Goal: Information Seeking & Learning: Compare options

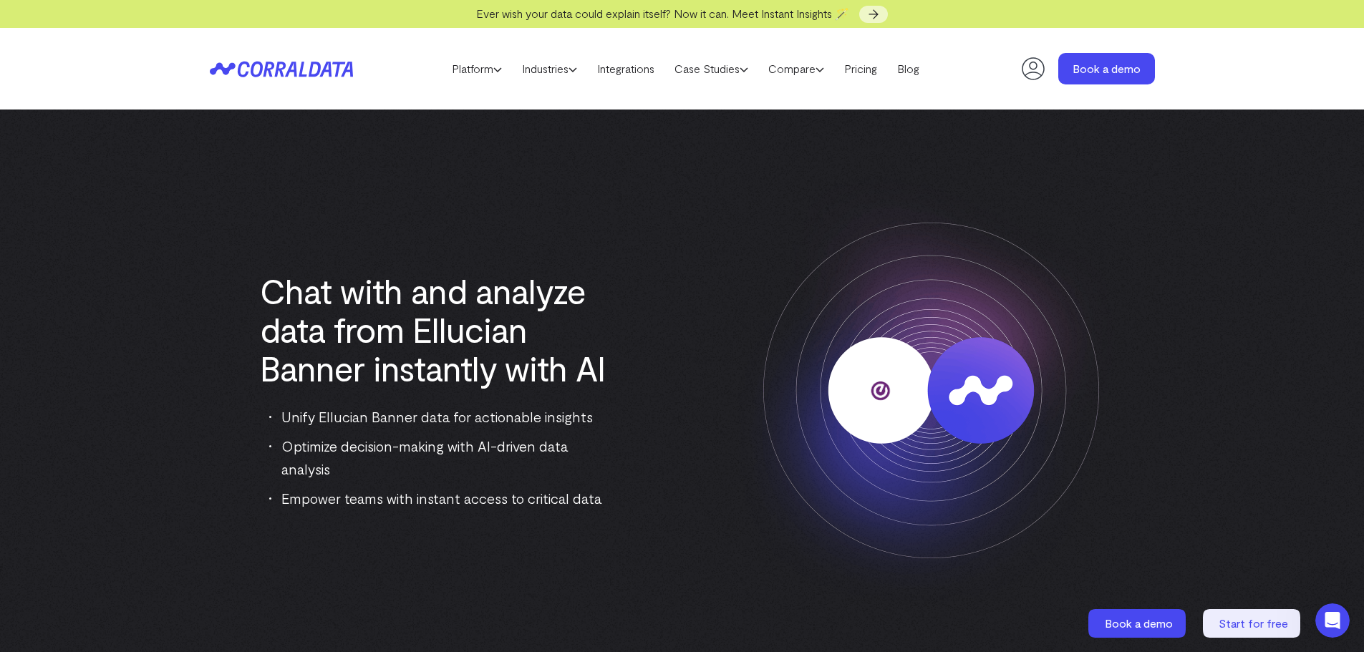
drag, startPoint x: 352, startPoint y: 0, endPoint x: 165, endPoint y: 240, distance: 304.6
click at [165, 240] on img at bounding box center [682, 391] width 1364 height 562
click at [90, 173] on img at bounding box center [682, 391] width 1364 height 562
click at [476, 65] on link "Platform" at bounding box center [477, 68] width 70 height 21
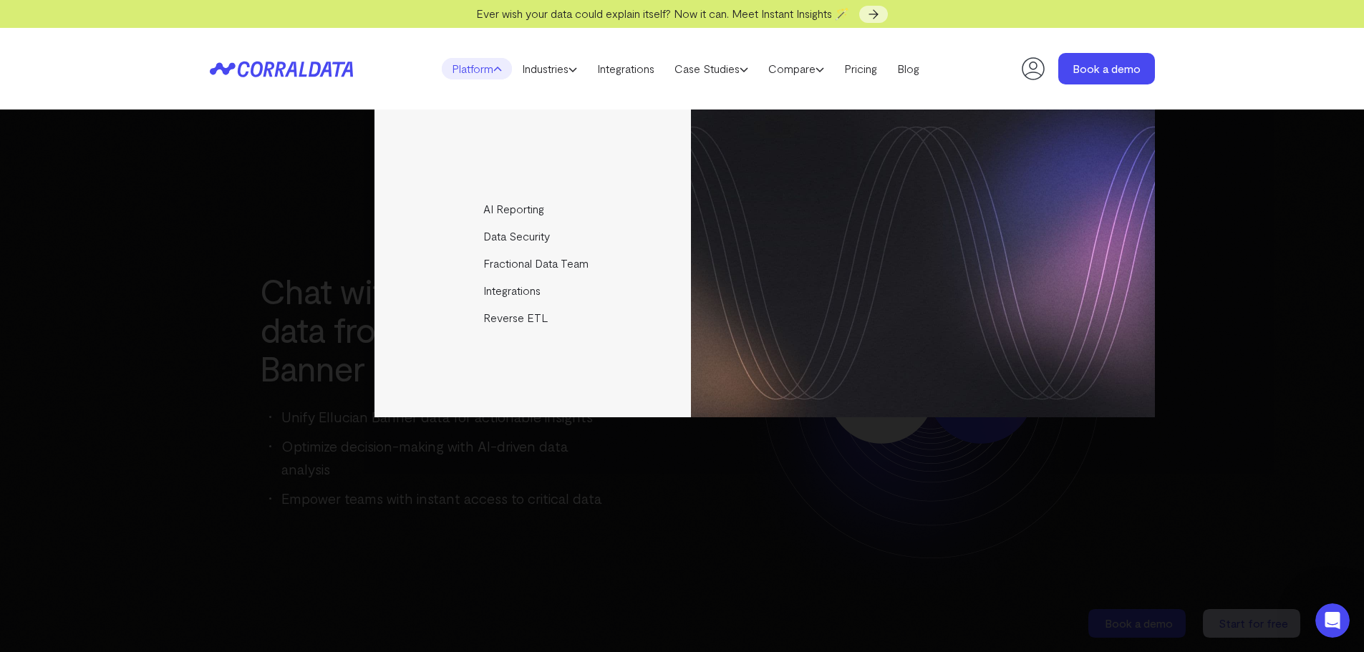
click at [476, 65] on link "Platform" at bounding box center [477, 68] width 70 height 21
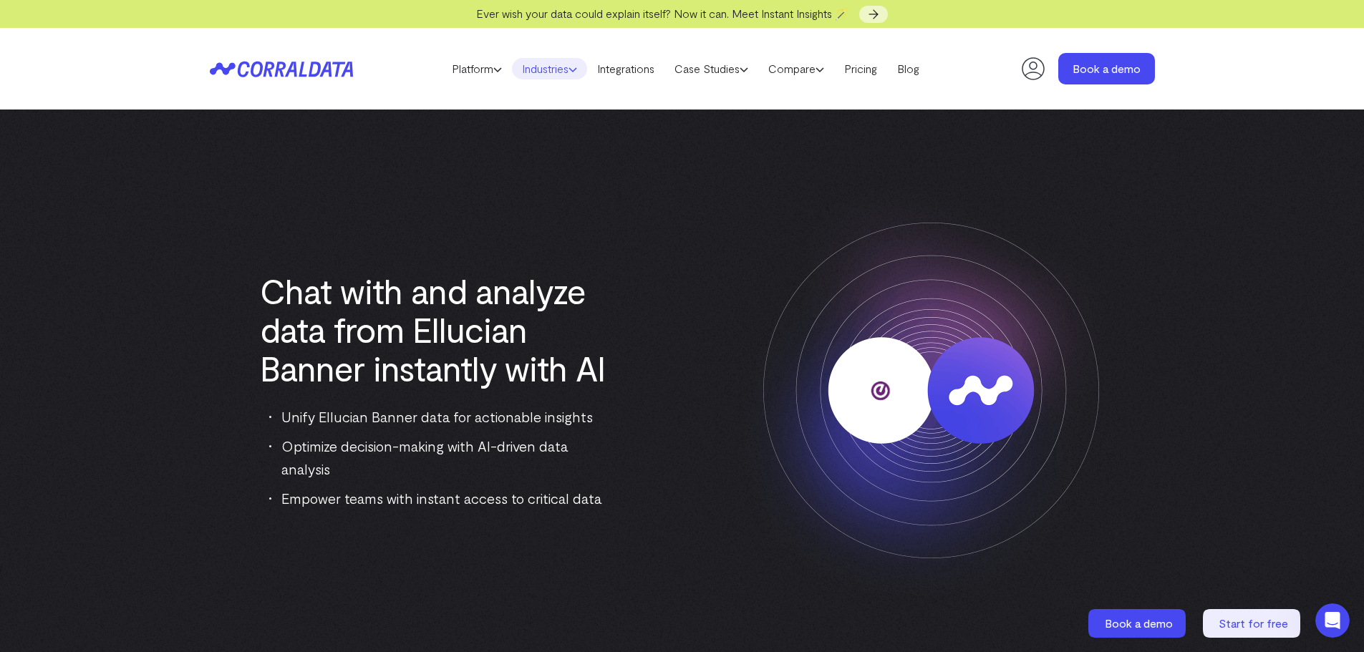
click at [547, 72] on link "Industries" at bounding box center [549, 68] width 75 height 21
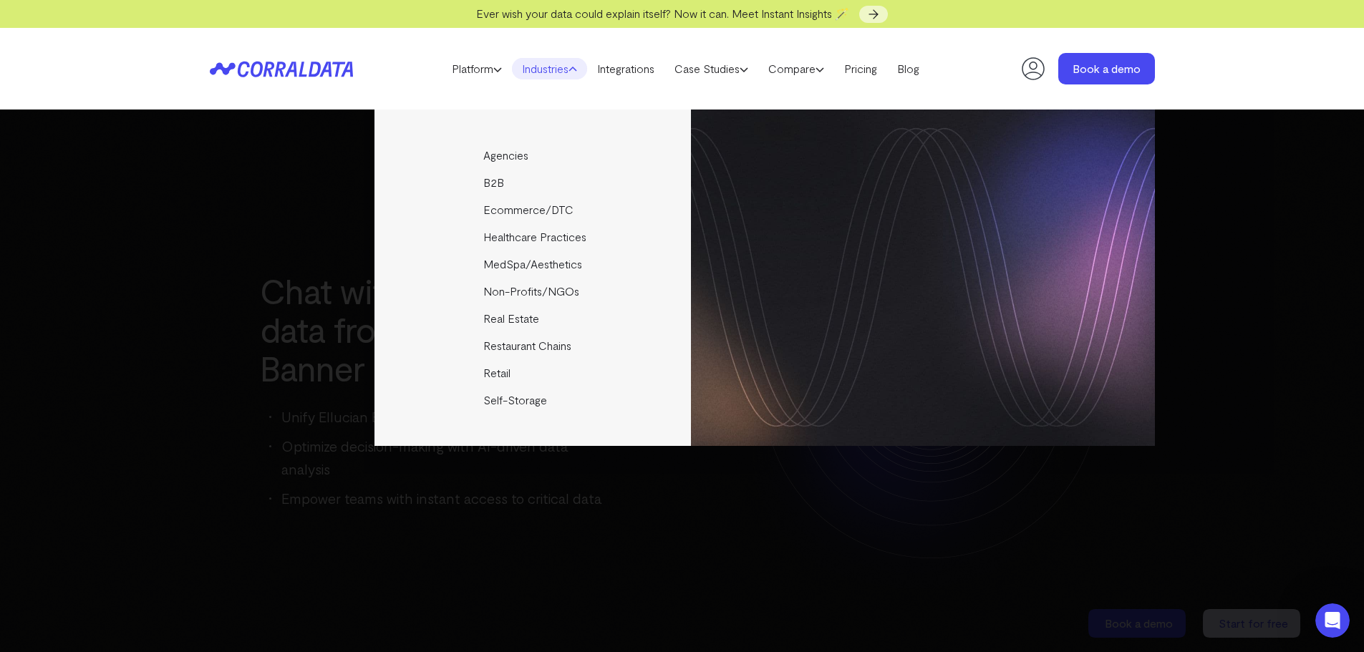
click at [549, 72] on link "Industries" at bounding box center [549, 68] width 75 height 21
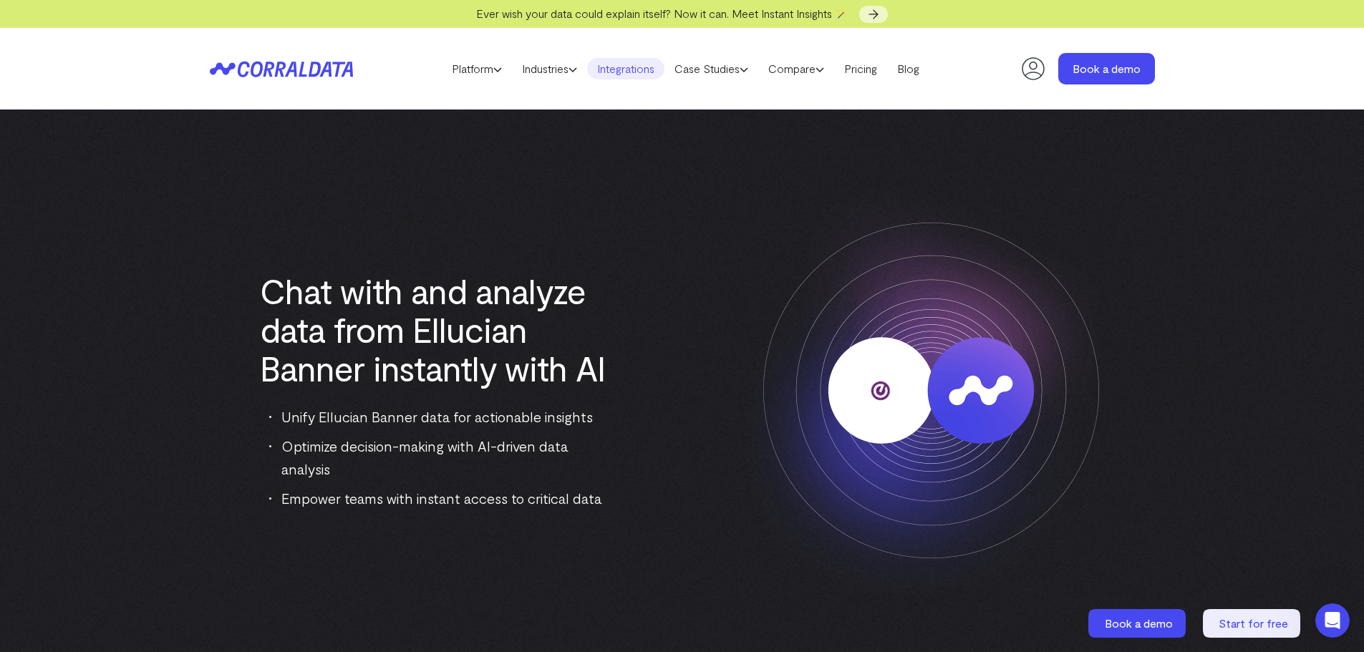
click at [617, 70] on link "Integrations" at bounding box center [625, 68] width 77 height 21
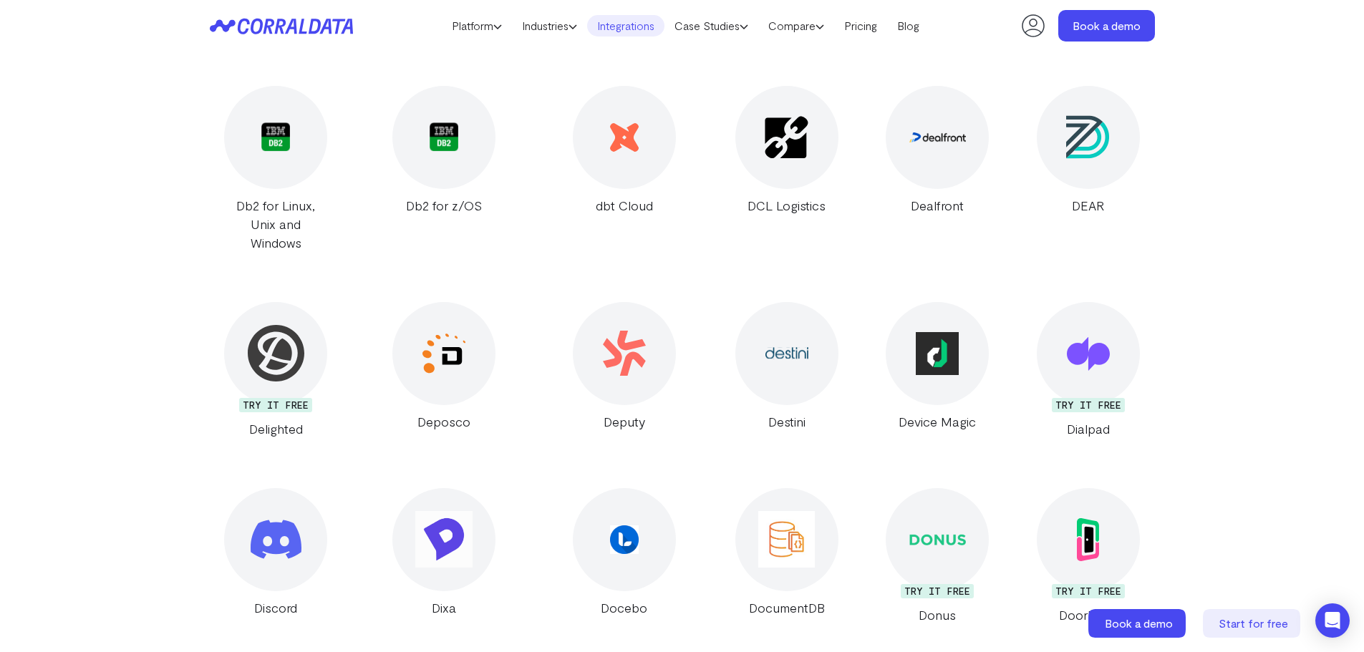
scroll to position [7275, 0]
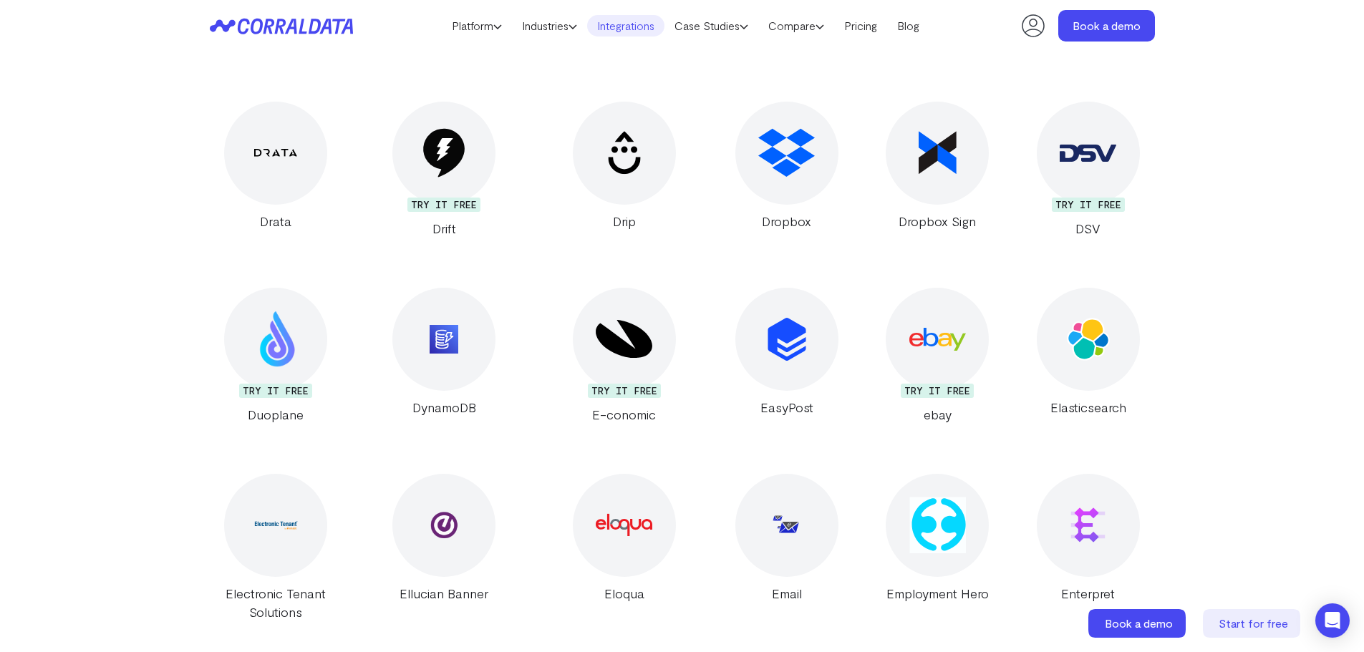
click at [434, 497] on img at bounding box center [443, 525] width 57 height 57
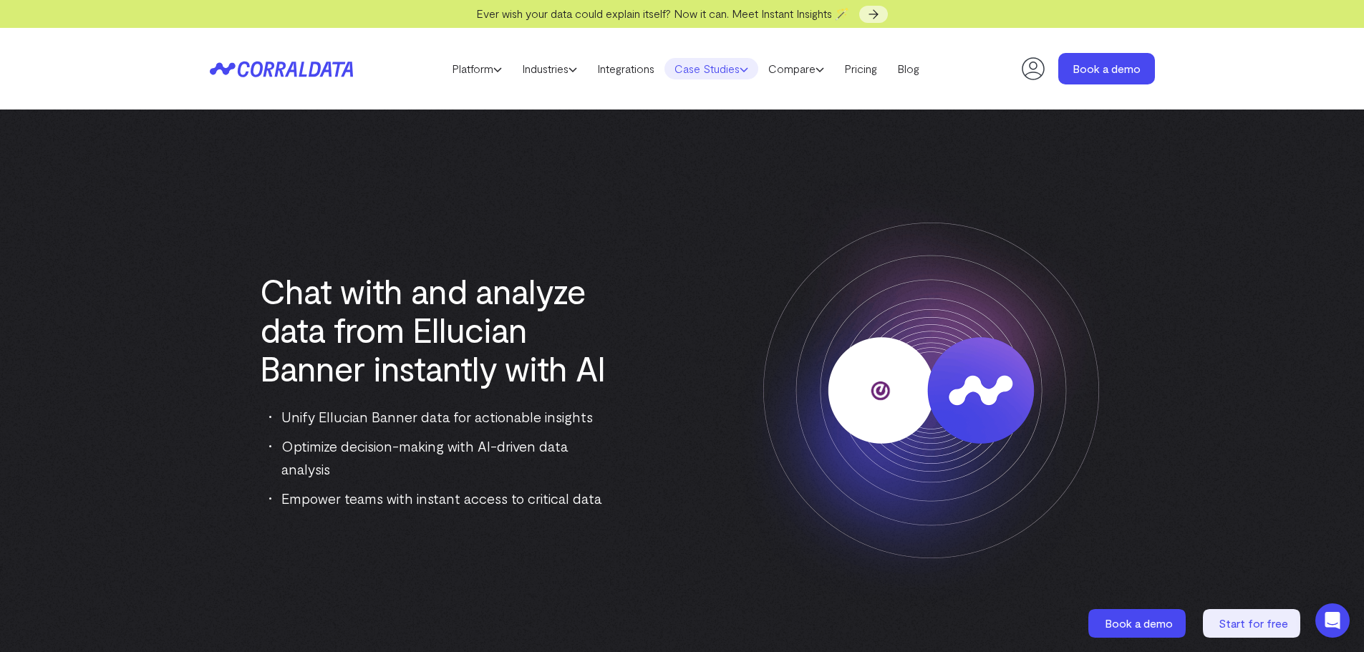
click at [743, 72] on link "Case Studies" at bounding box center [712, 68] width 94 height 21
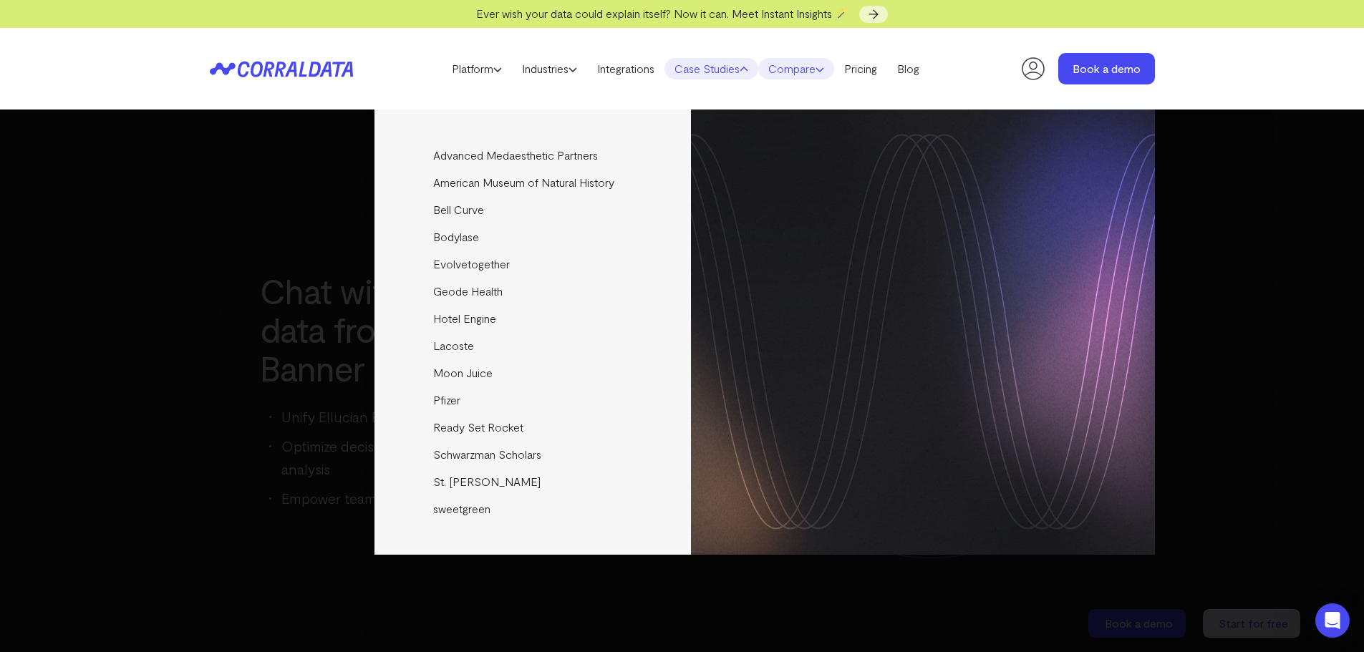
click at [821, 71] on link "Compare" at bounding box center [796, 68] width 76 height 21
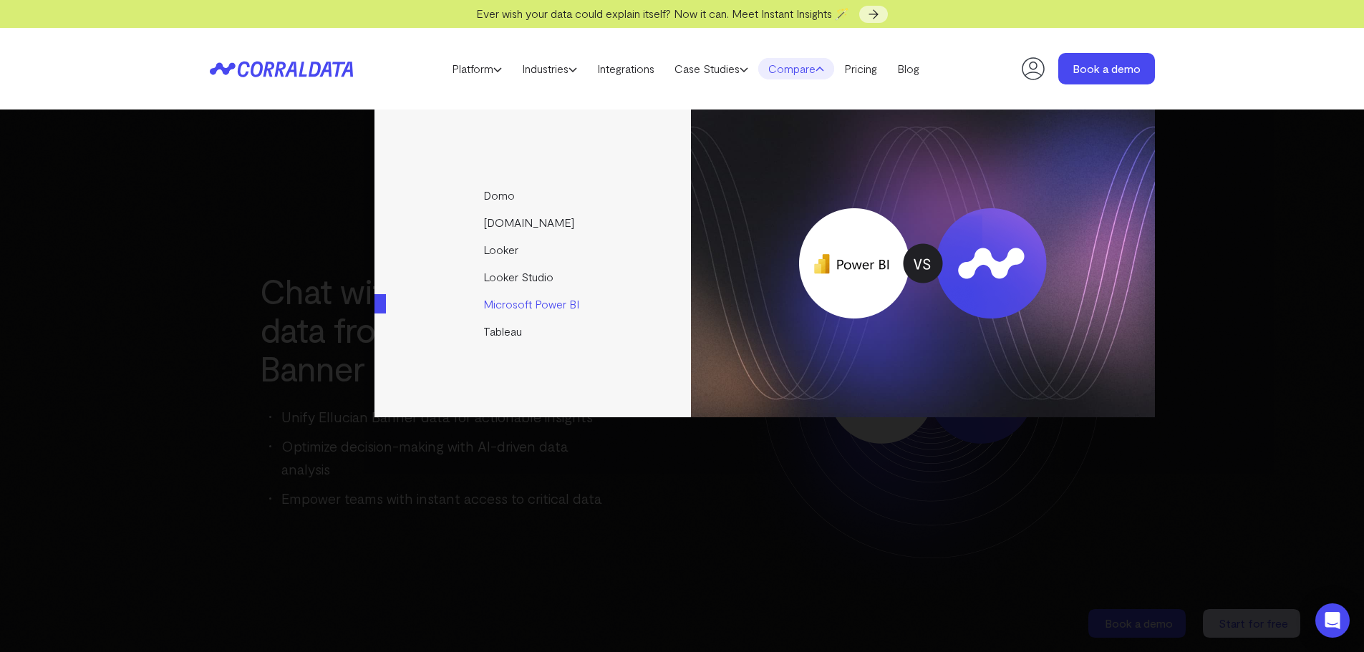
click at [561, 303] on link "Microsoft Power BI" at bounding box center [534, 304] width 319 height 27
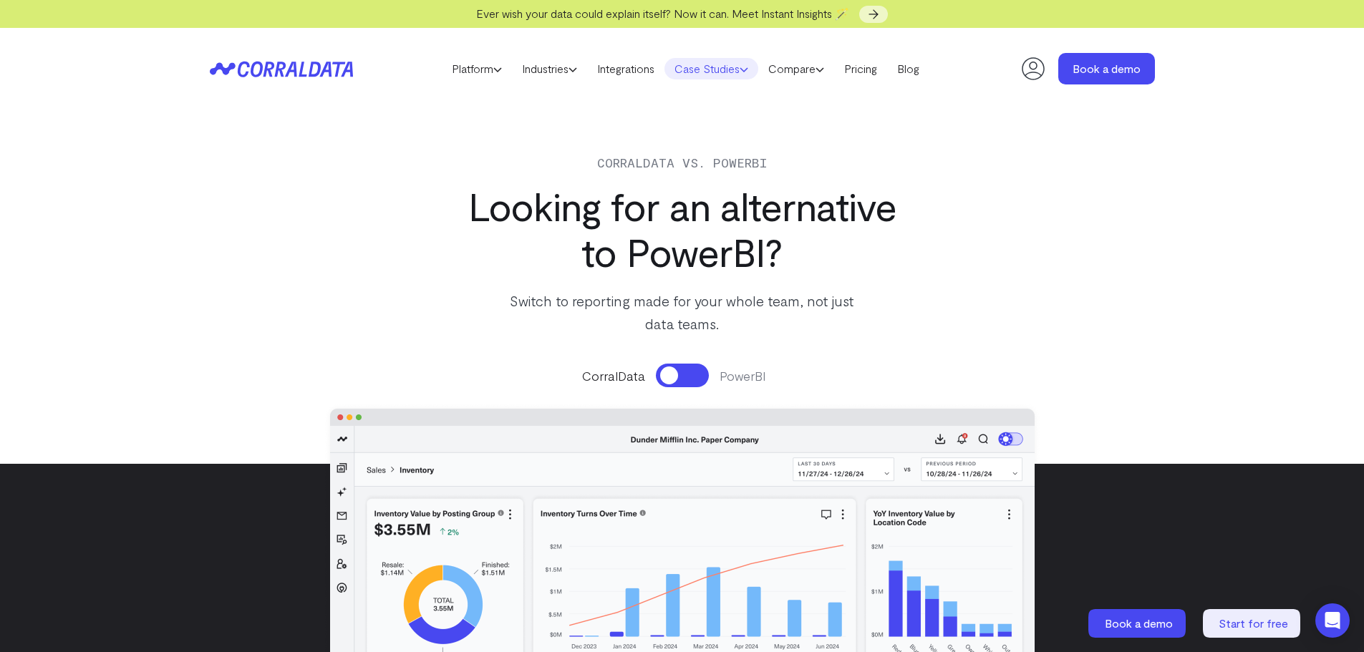
click at [729, 69] on link "Case Studies" at bounding box center [712, 68] width 94 height 21
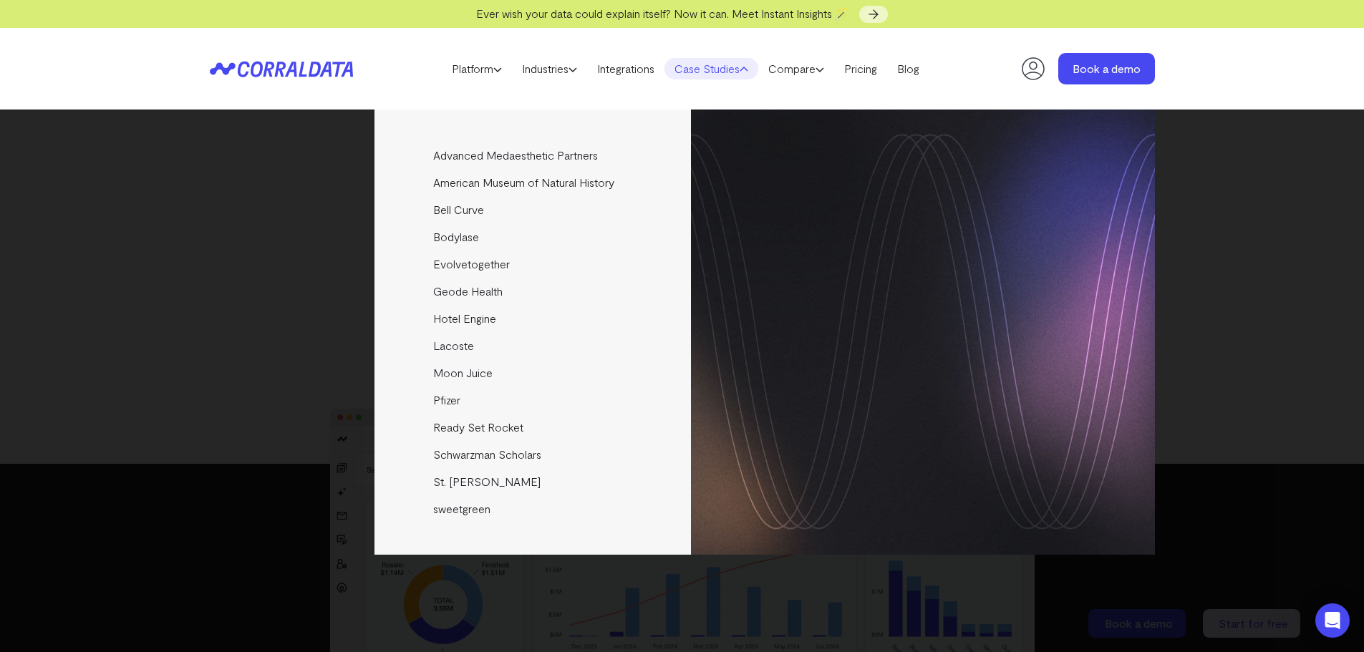
click at [729, 69] on link "Case Studies" at bounding box center [712, 68] width 94 height 21
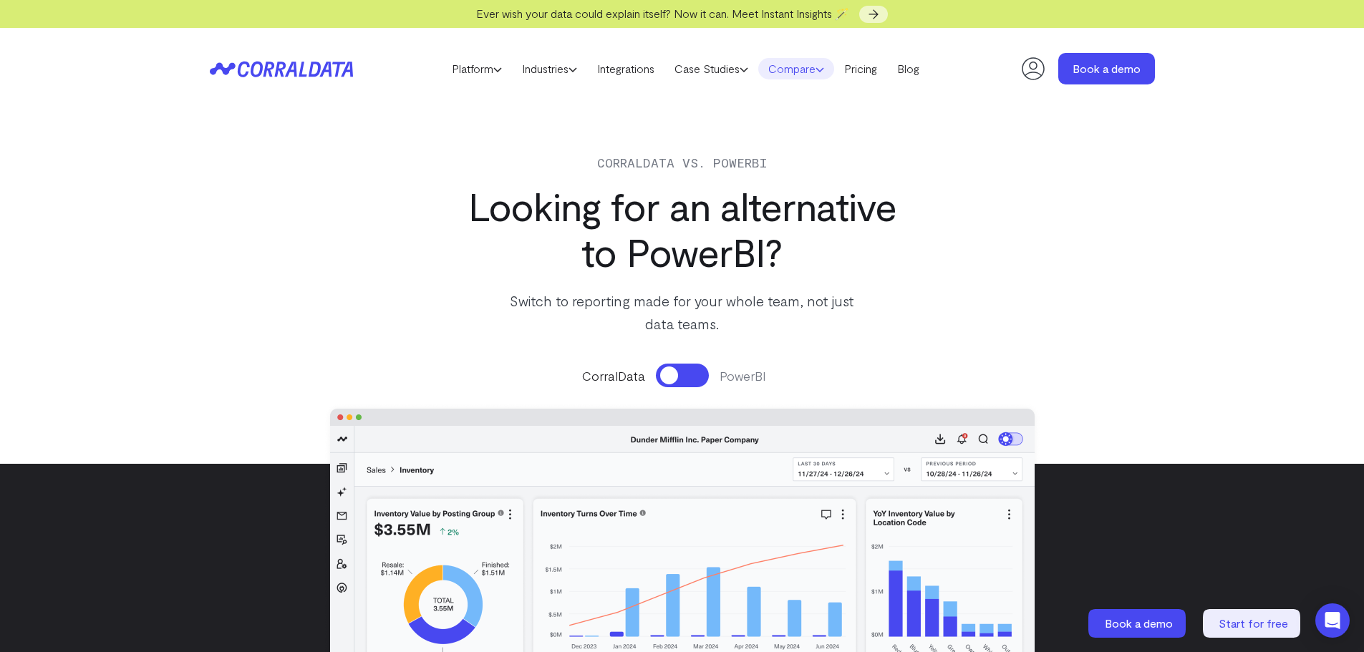
click at [792, 69] on link "Compare" at bounding box center [796, 68] width 76 height 21
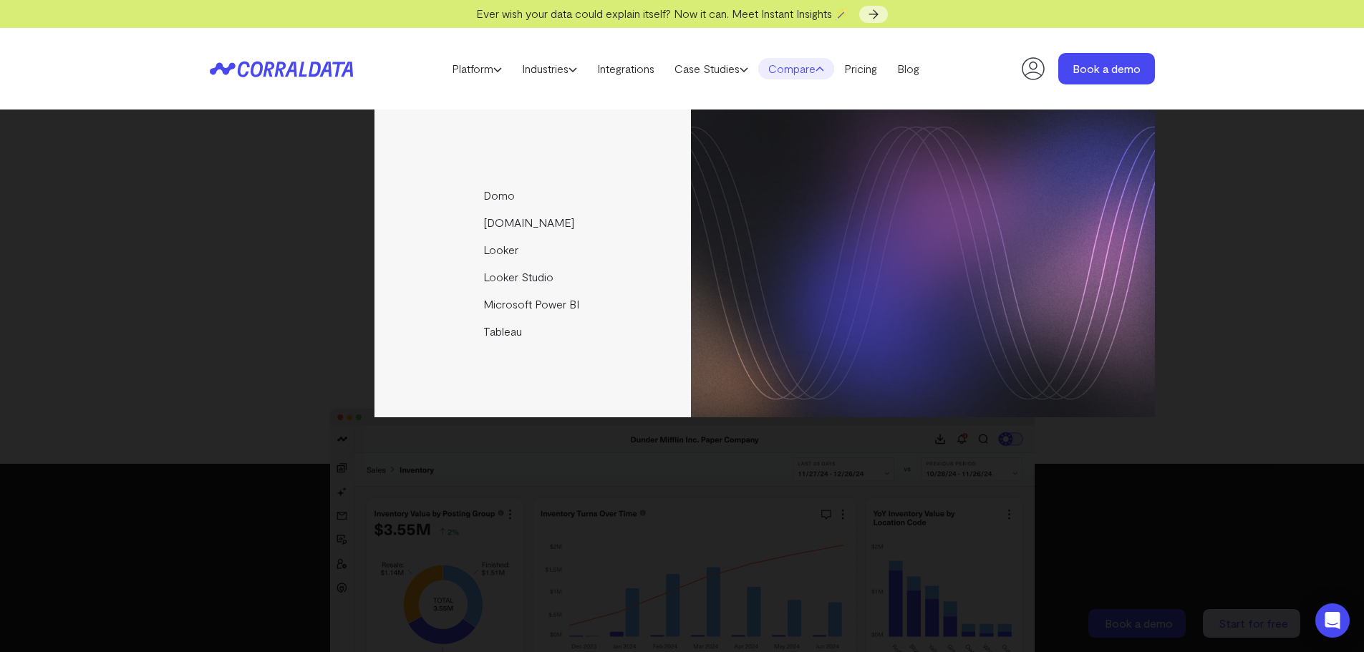
click at [793, 69] on link "Compare" at bounding box center [796, 68] width 76 height 21
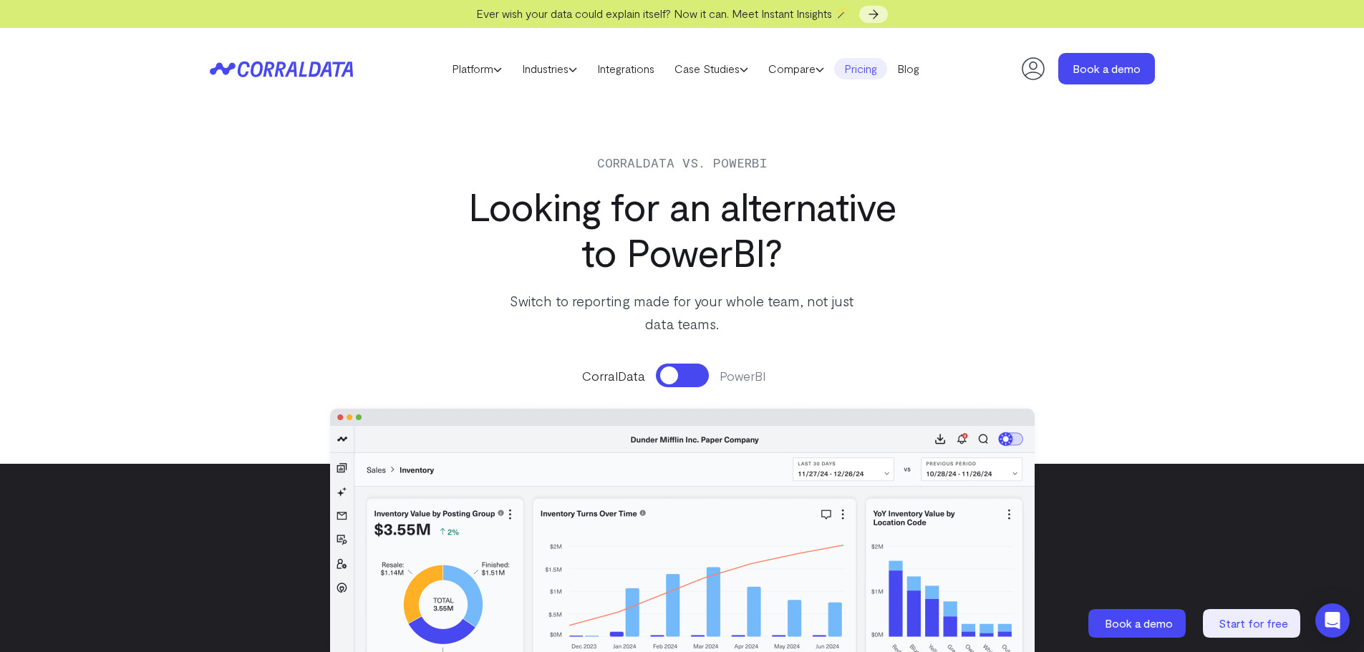
click at [871, 73] on link "Pricing" at bounding box center [860, 68] width 53 height 21
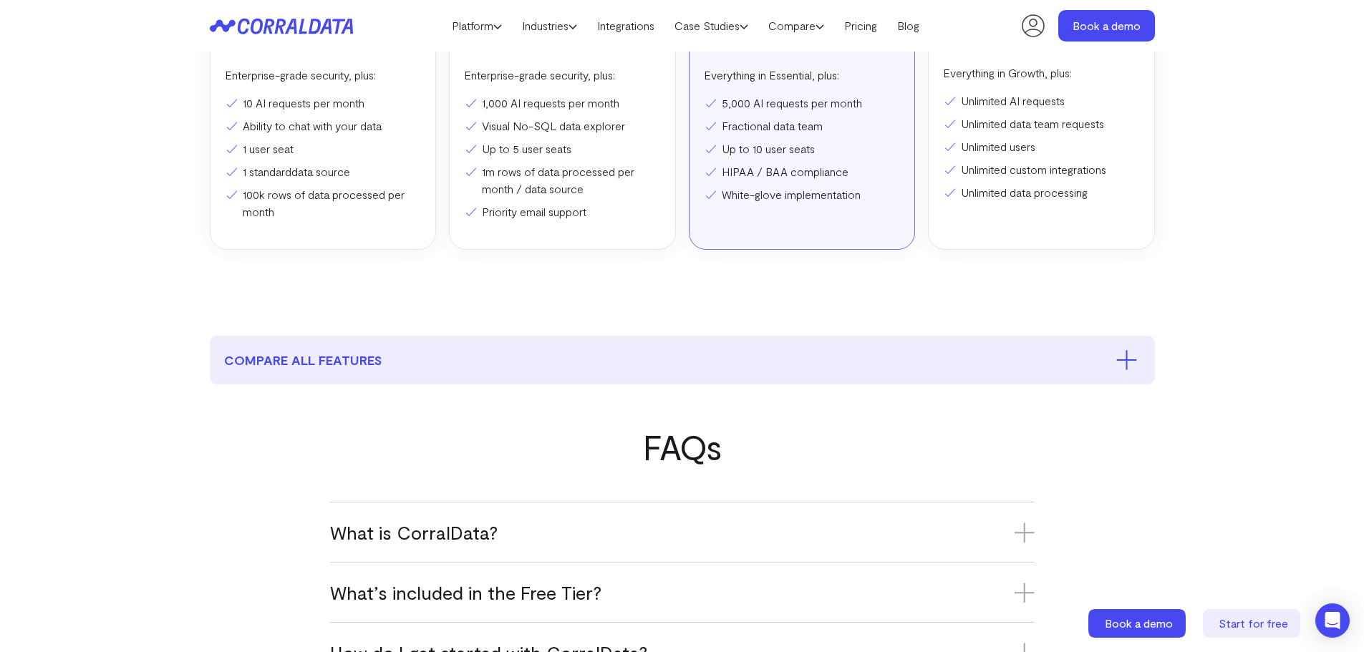
scroll to position [686, 0]
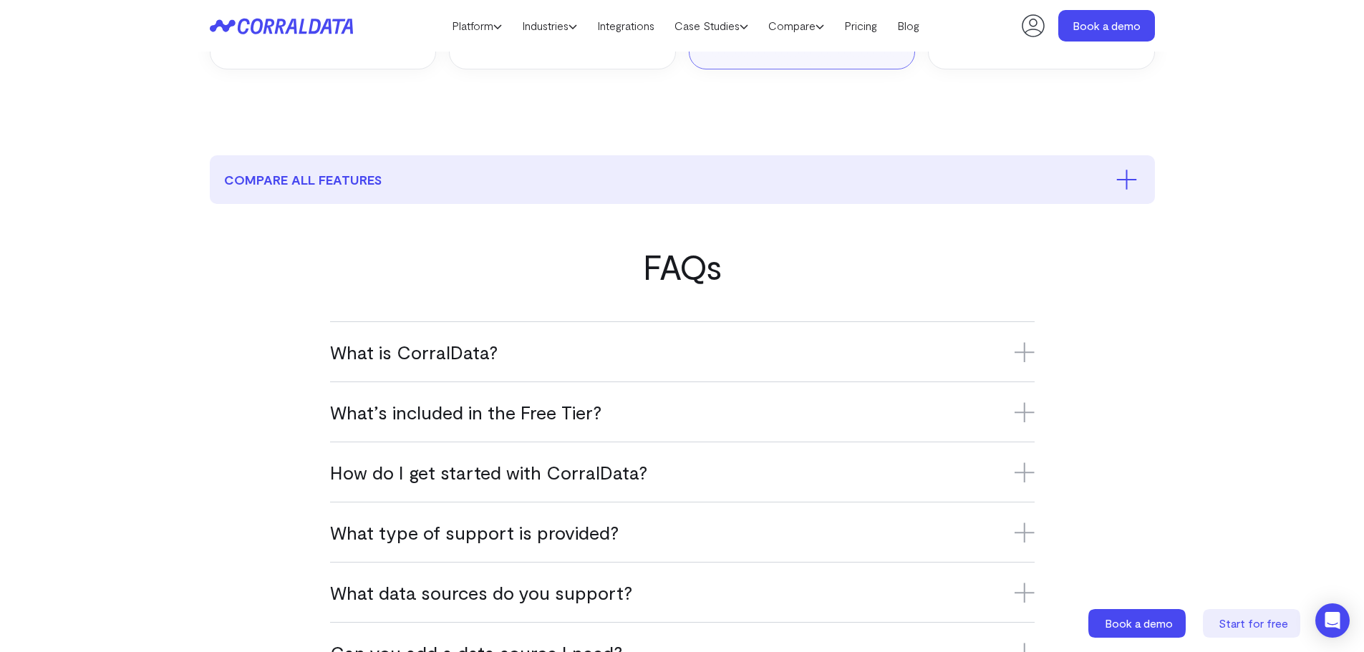
click at [1030, 408] on icon at bounding box center [1025, 412] width 20 height 20
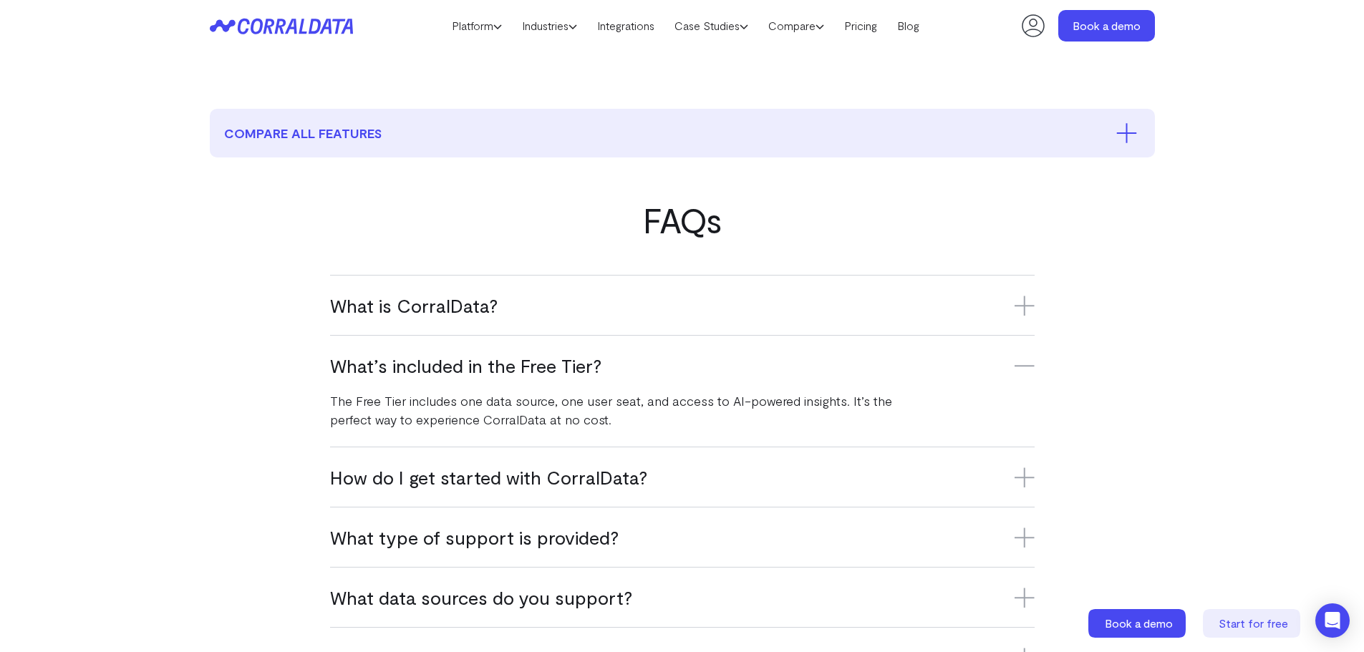
scroll to position [758, 0]
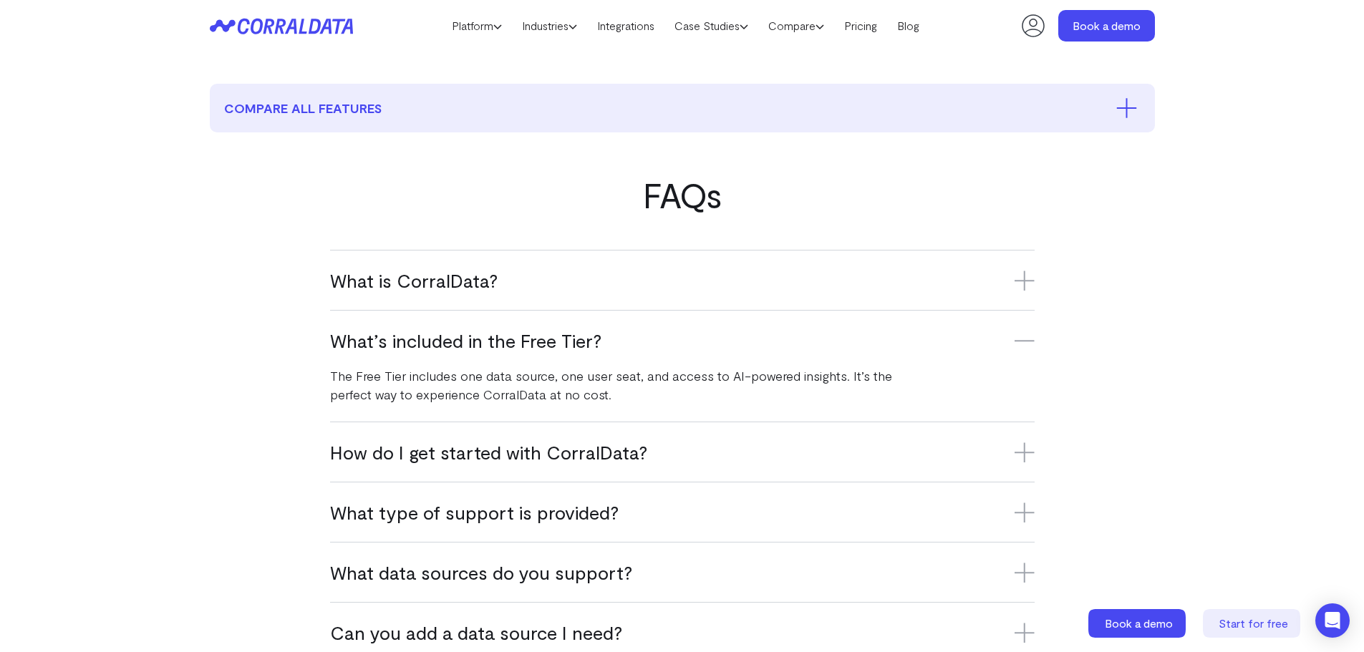
click at [1026, 453] on icon at bounding box center [1025, 453] width 20 height 0
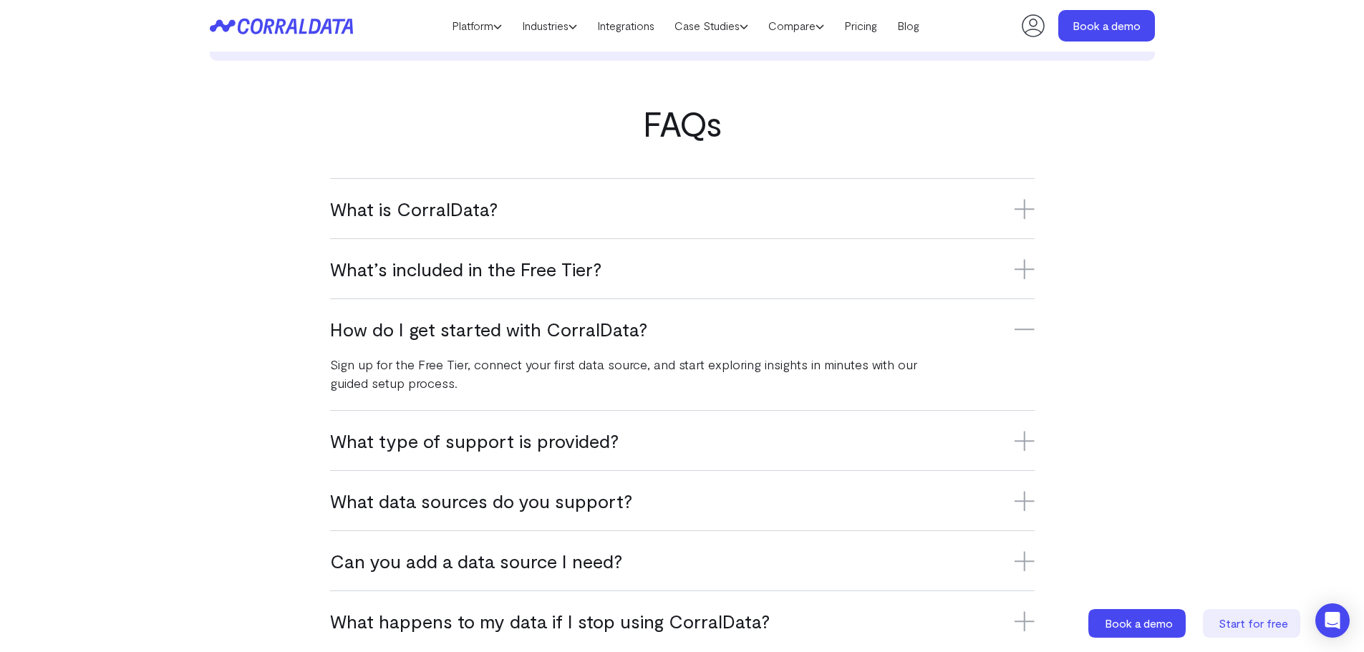
scroll to position [901, 0]
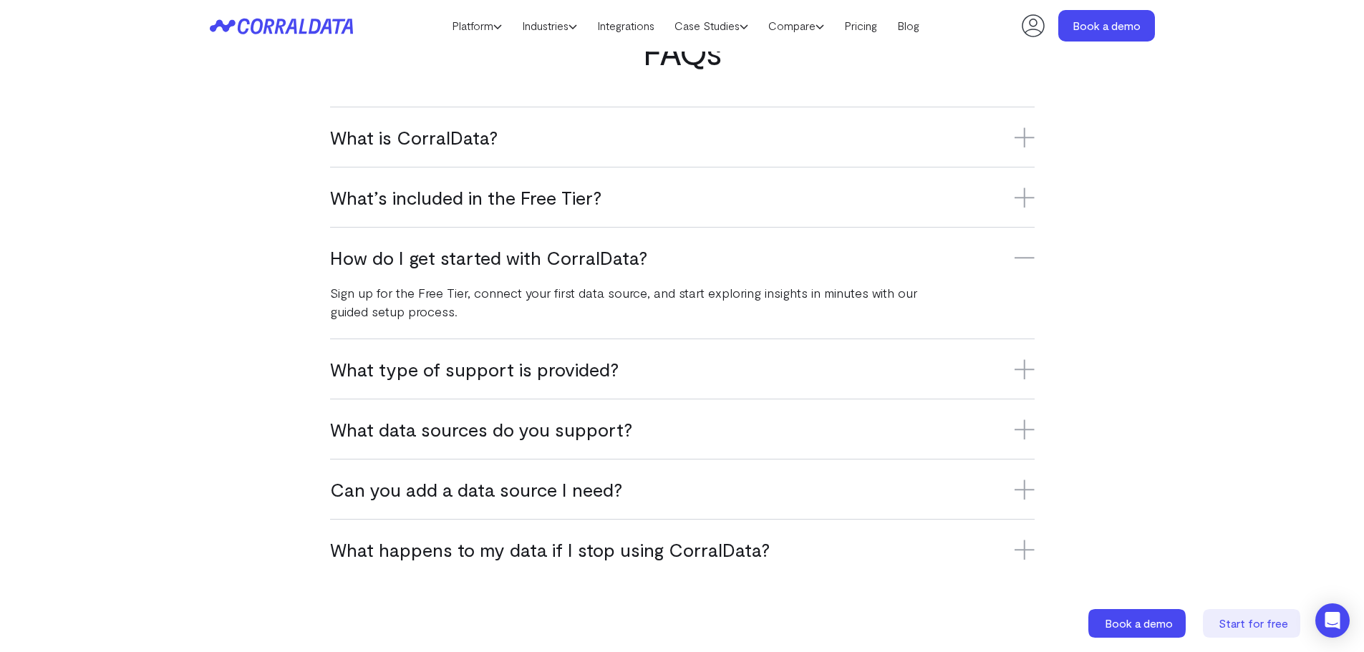
click at [1024, 362] on icon at bounding box center [1024, 370] width 0 height 20
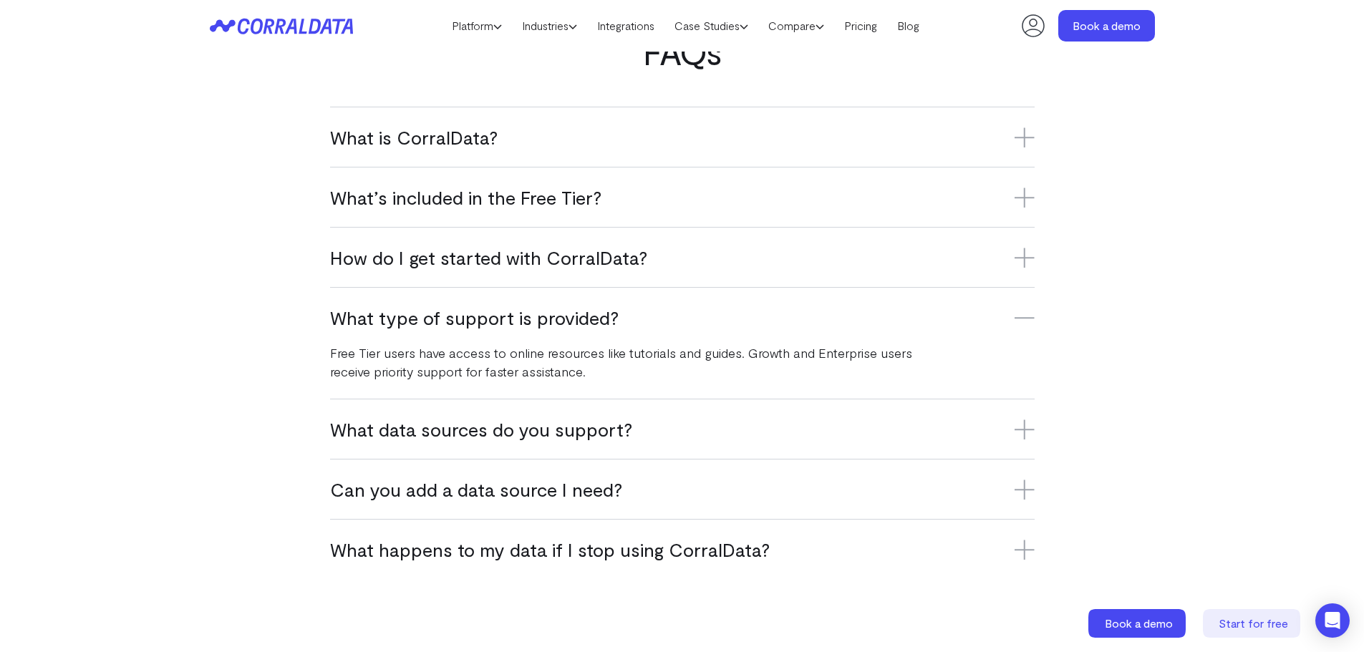
click at [1021, 430] on icon at bounding box center [1025, 430] width 20 height 20
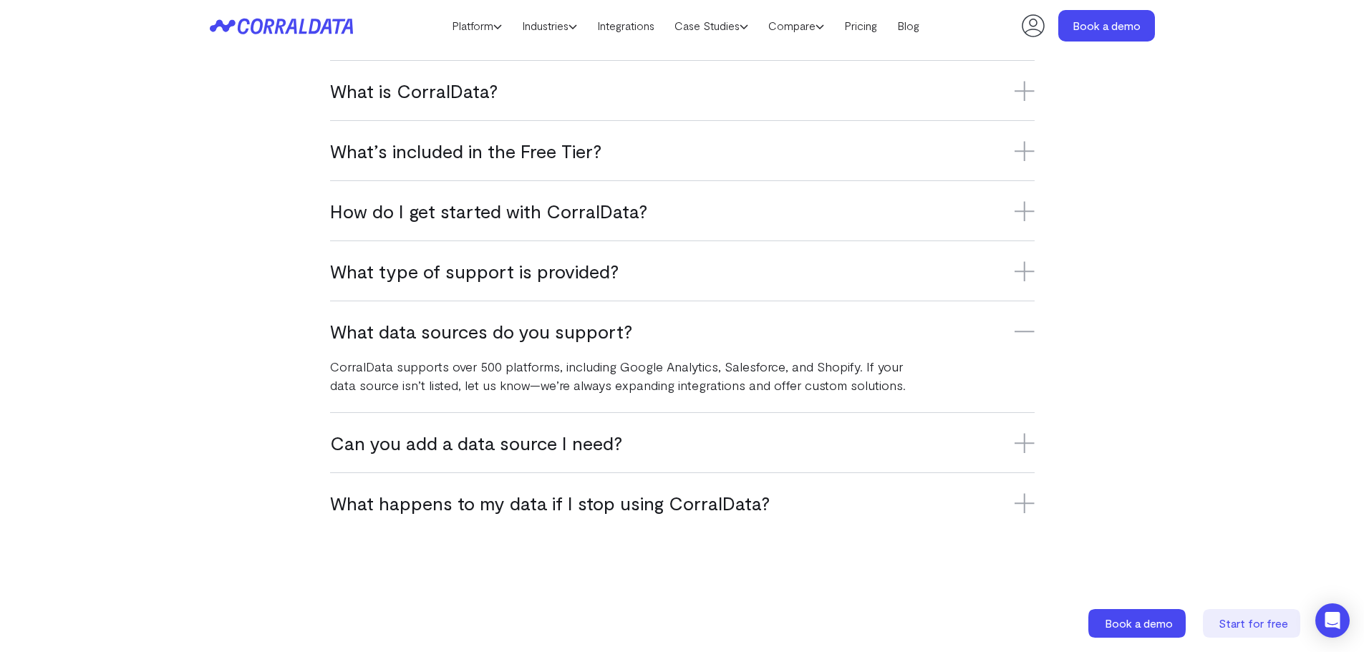
scroll to position [973, 0]
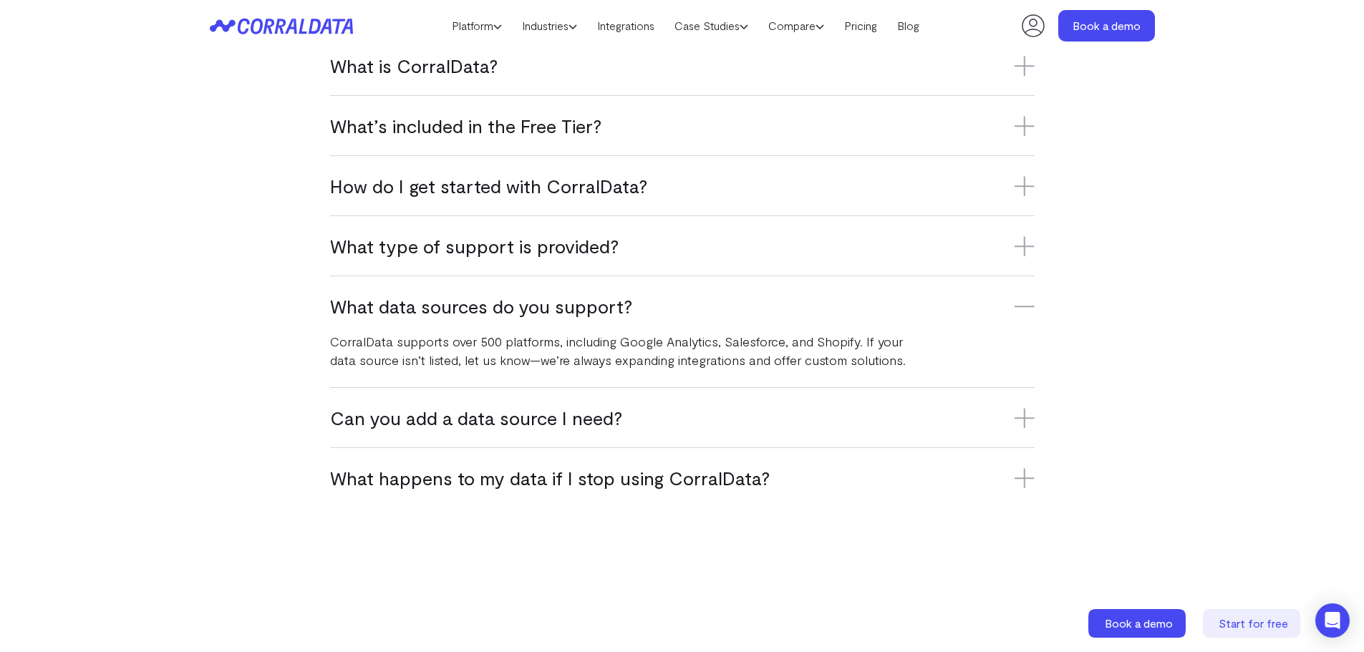
click at [1023, 415] on icon at bounding box center [1025, 418] width 20 height 20
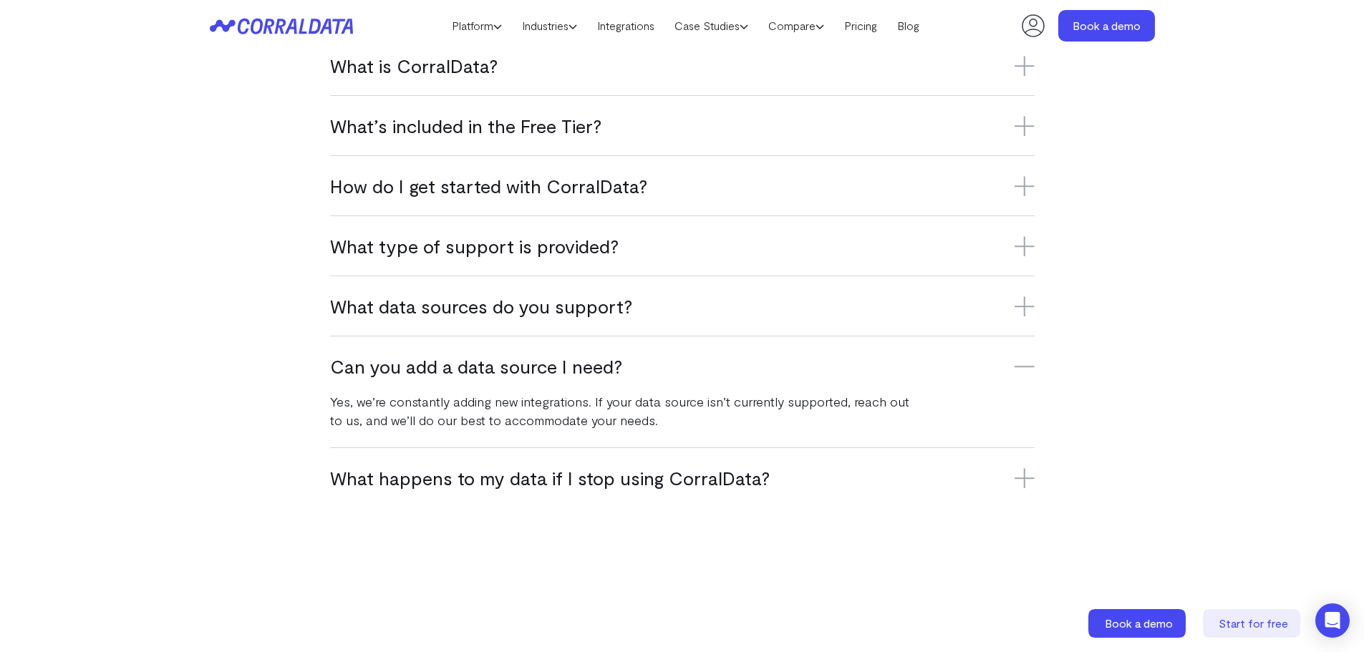
scroll to position [1044, 0]
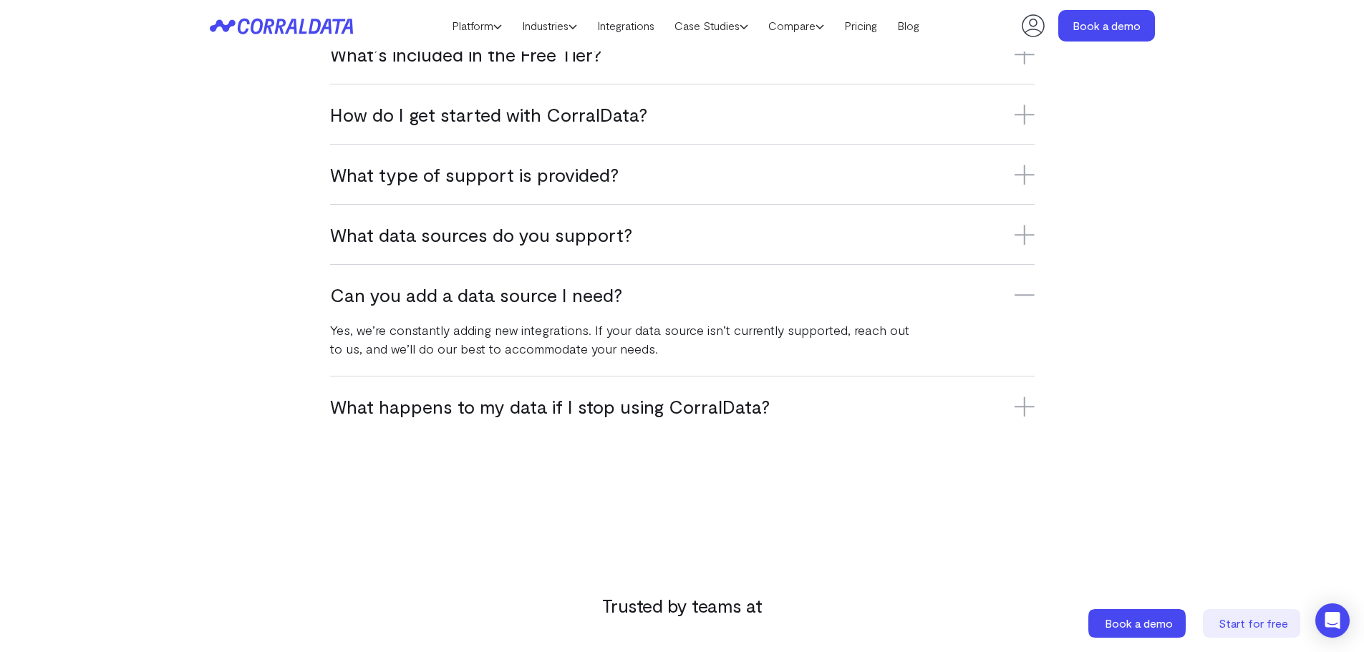
click at [1026, 407] on icon at bounding box center [1025, 407] width 20 height 0
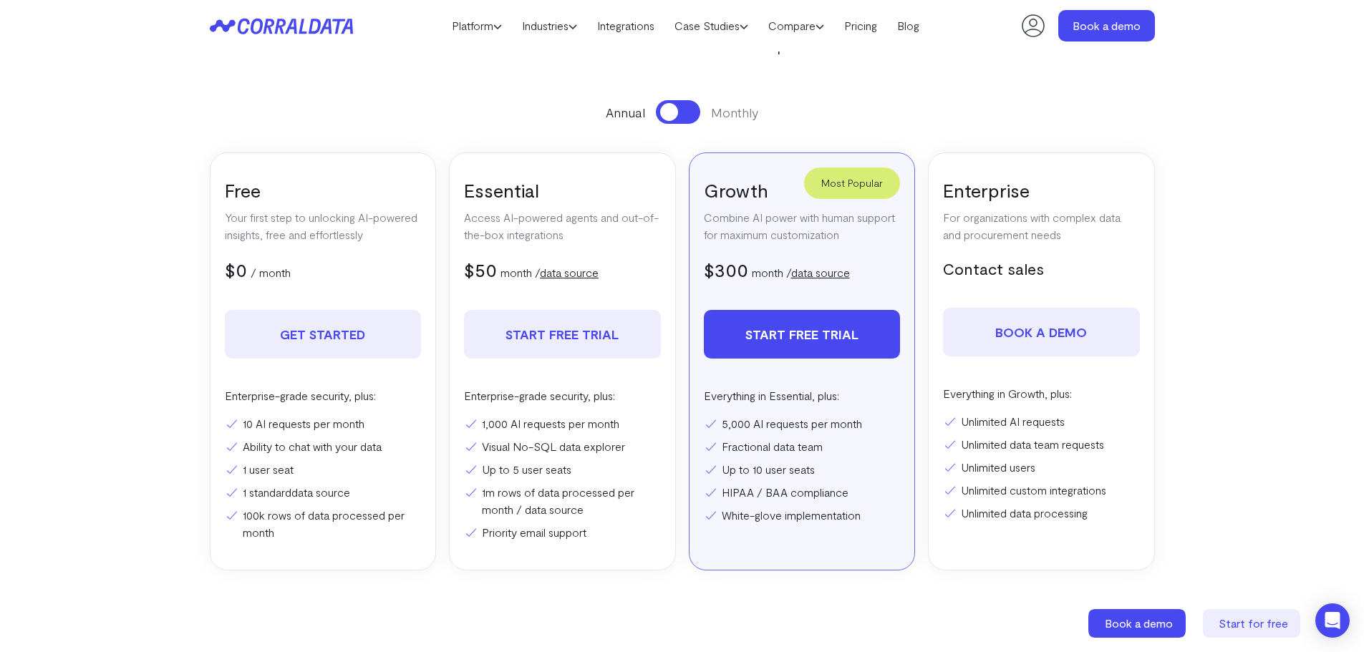
scroll to position [0, 0]
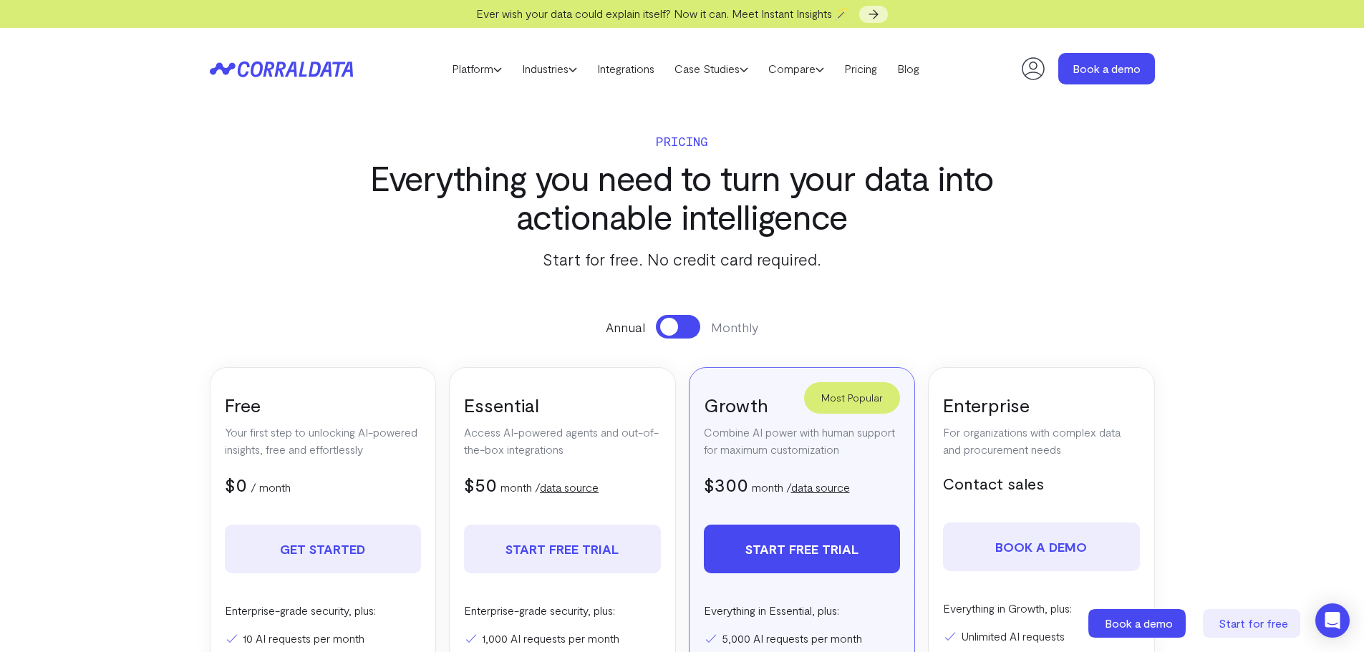
click at [677, 328] on span at bounding box center [669, 327] width 18 height 18
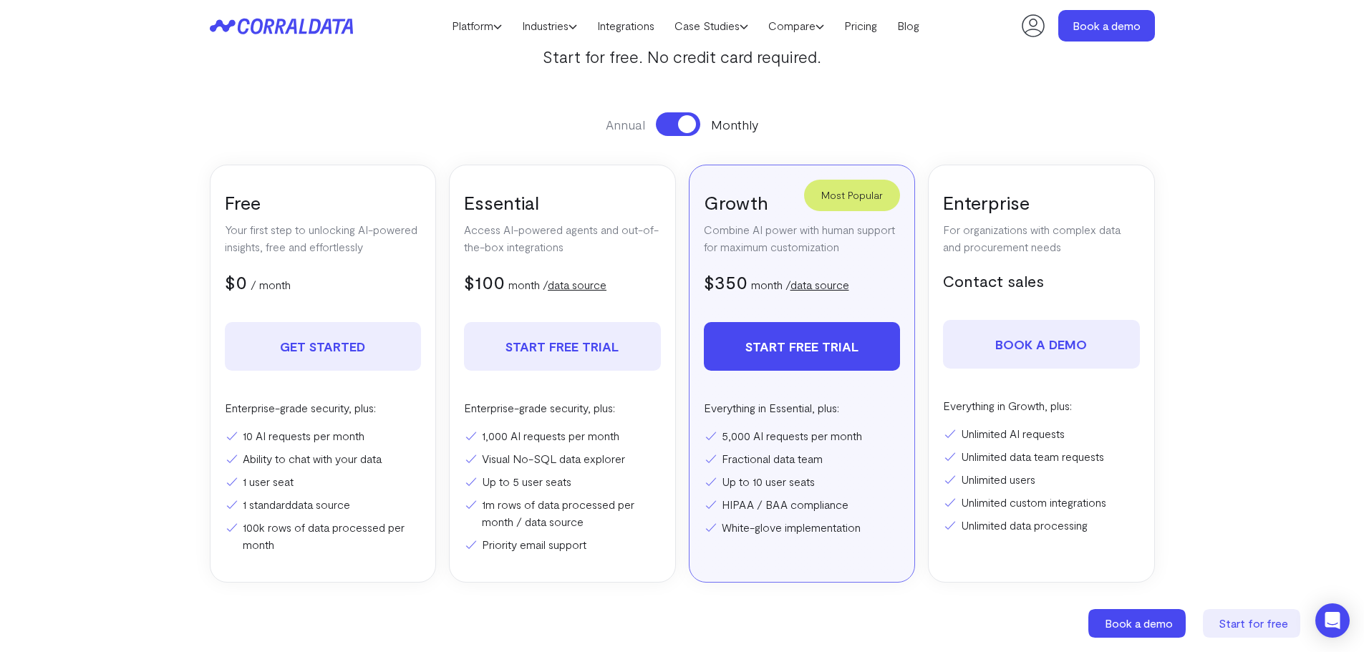
scroll to position [185, 0]
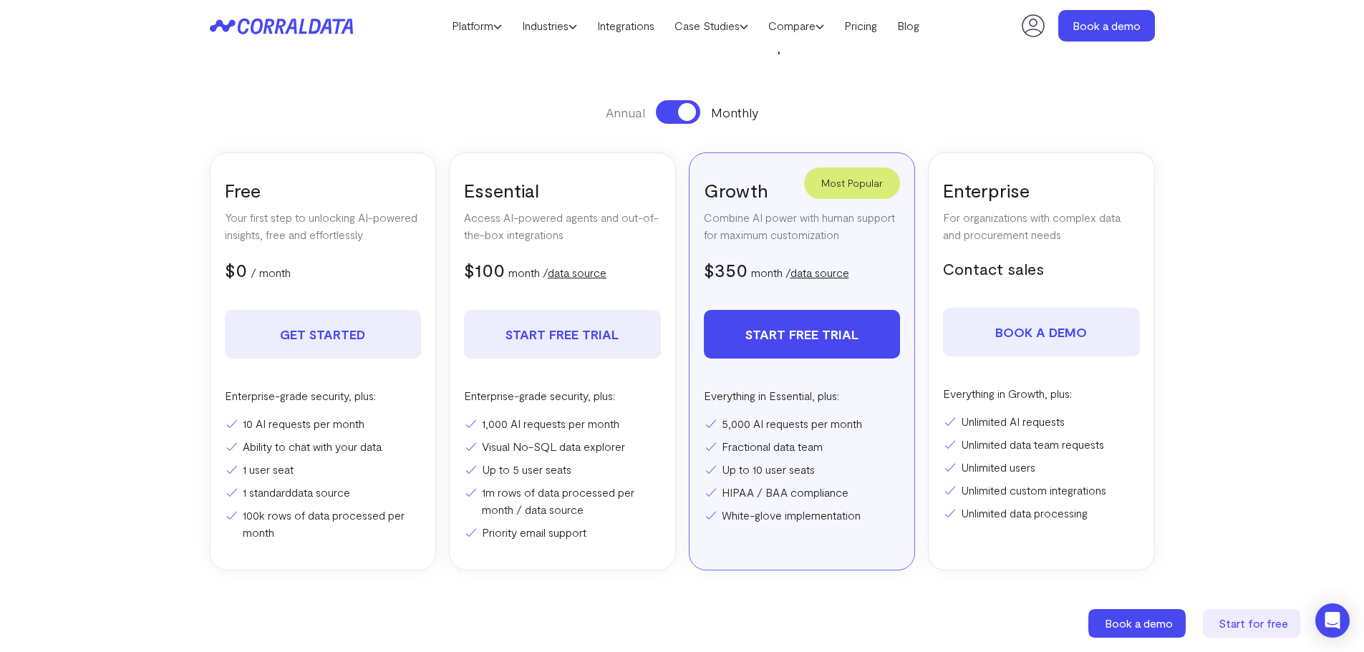
click at [687, 105] on span at bounding box center [687, 112] width 18 height 18
click at [924, 23] on link "Blog" at bounding box center [908, 25] width 42 height 21
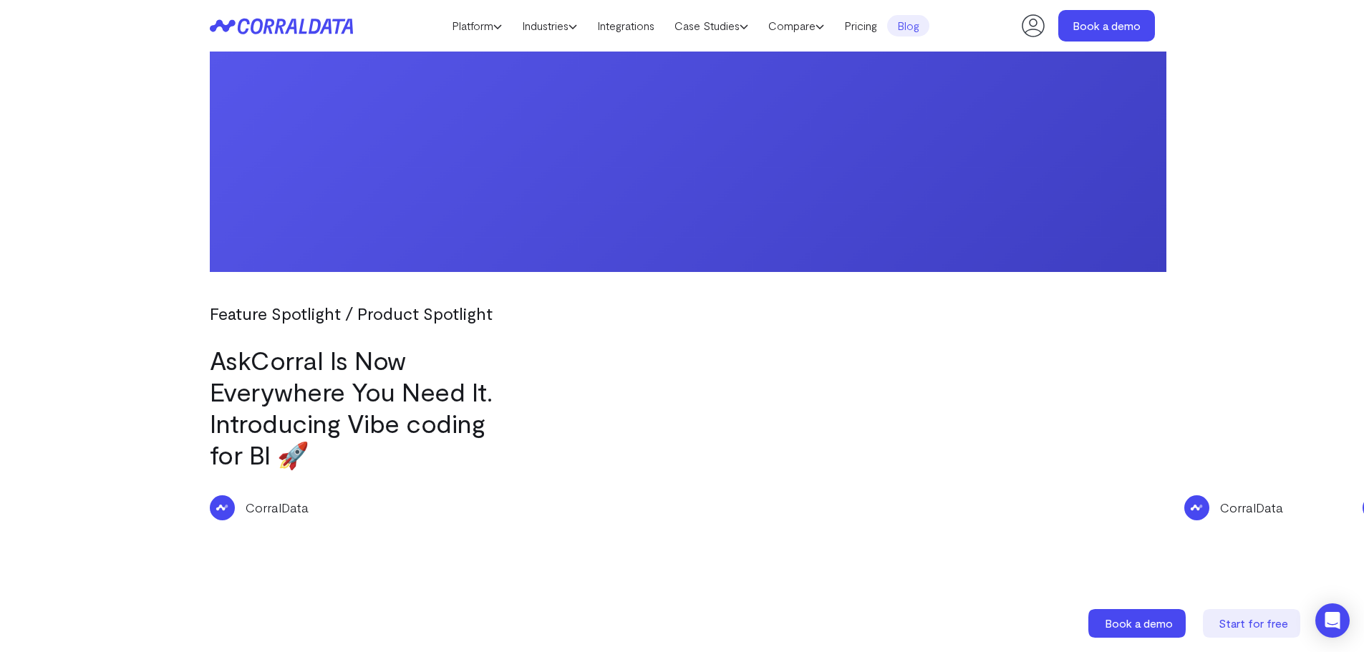
scroll to position [1545, 0]
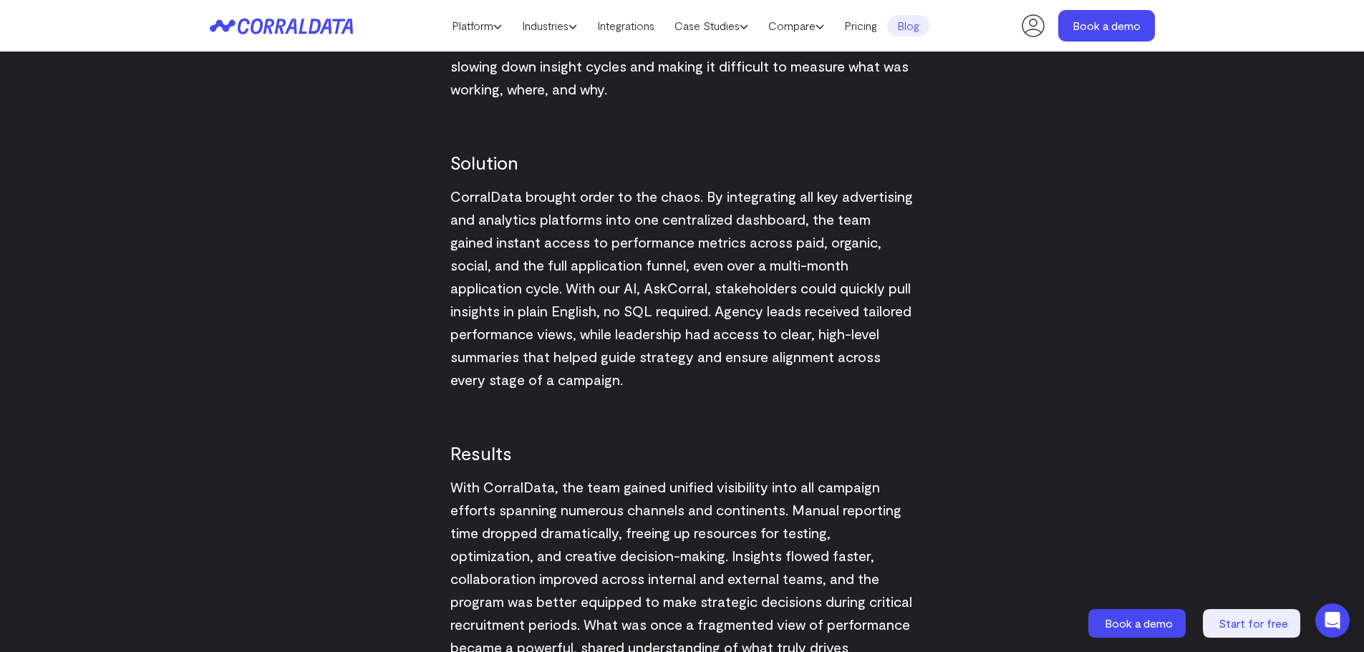
scroll to position [1760, 0]
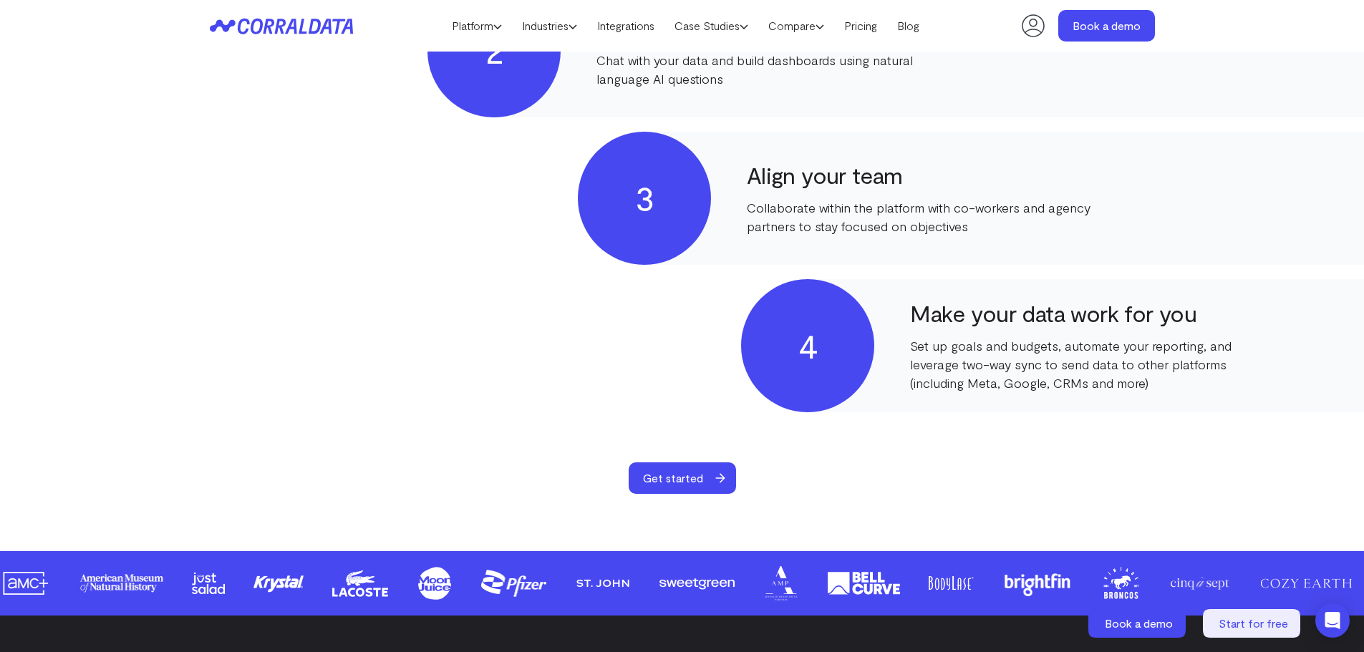
scroll to position [973, 0]
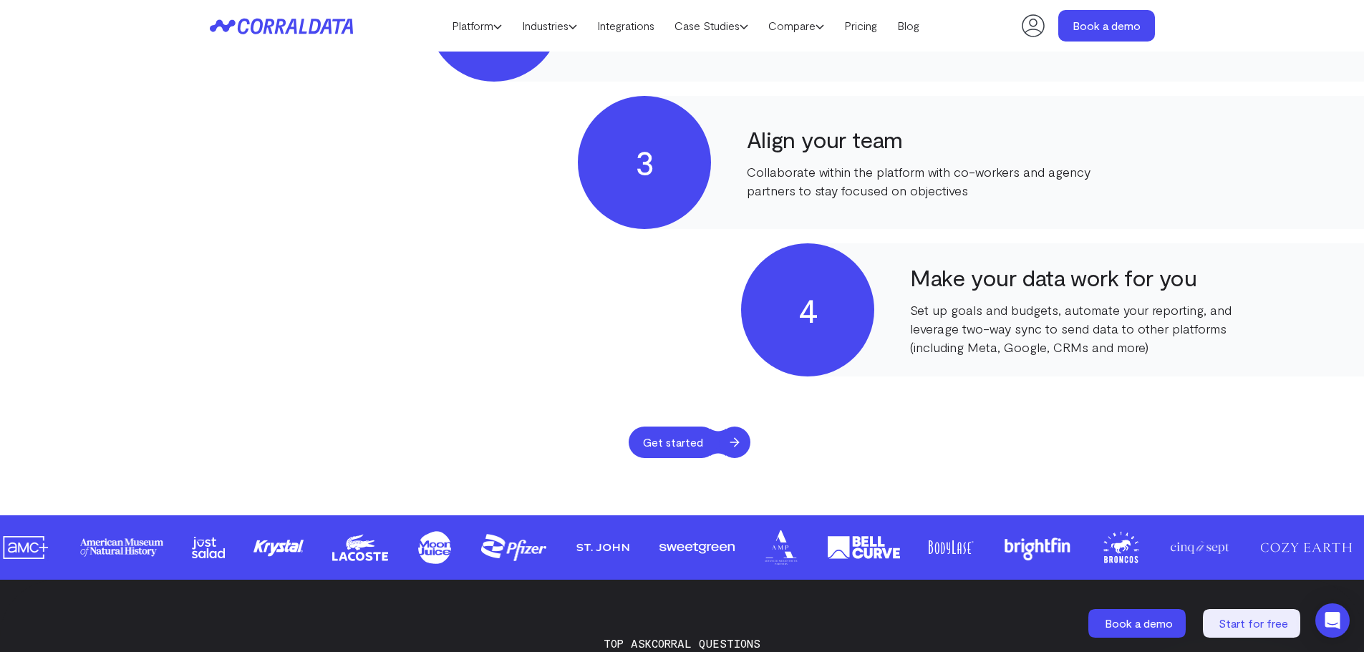
click at [686, 450] on span "Get started" at bounding box center [673, 443] width 89 height 32
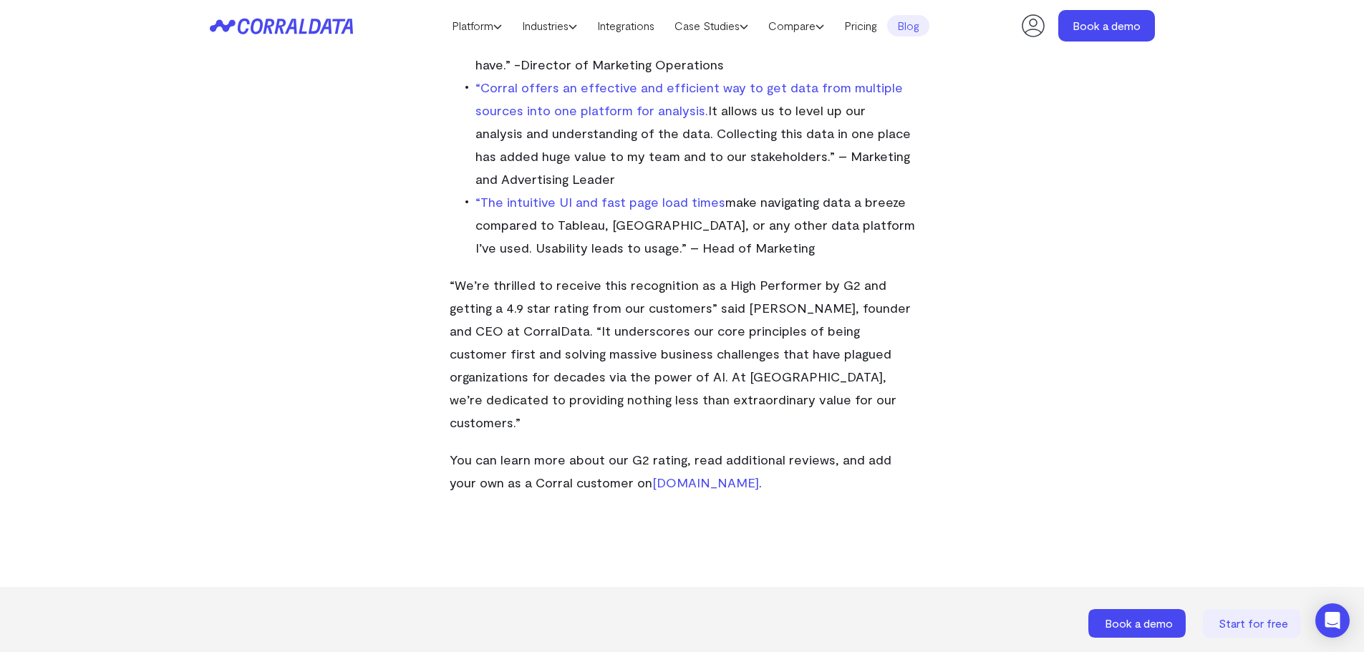
scroll to position [901, 0]
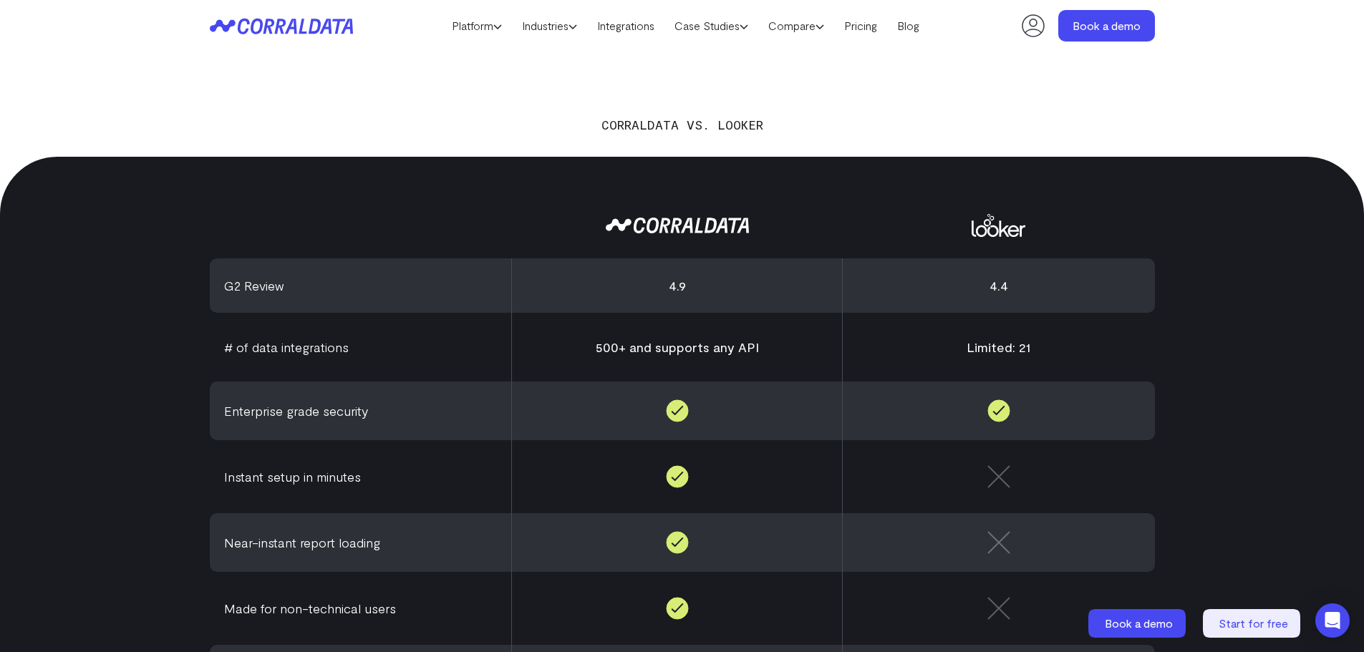
scroll to position [400, 0]
